Goal: Transaction & Acquisition: Purchase product/service

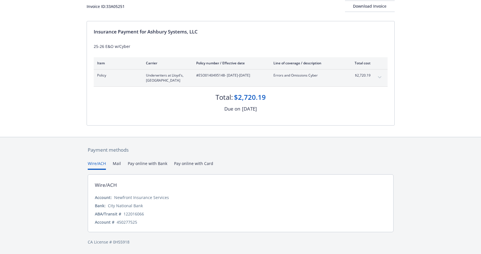
scroll to position [70, 0]
click at [208, 150] on div "Payment methods Wire/ACH Mail Pay online with Bank Pay online with Card Wire/AC…" at bounding box center [241, 195] width 308 height 117
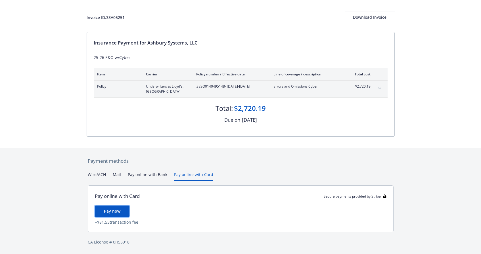
click at [117, 209] on span "Pay now" at bounding box center [112, 211] width 16 height 5
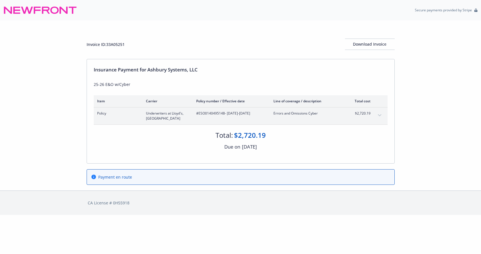
scroll to position [0, 0]
